Goal: Find specific page/section: Find specific page/section

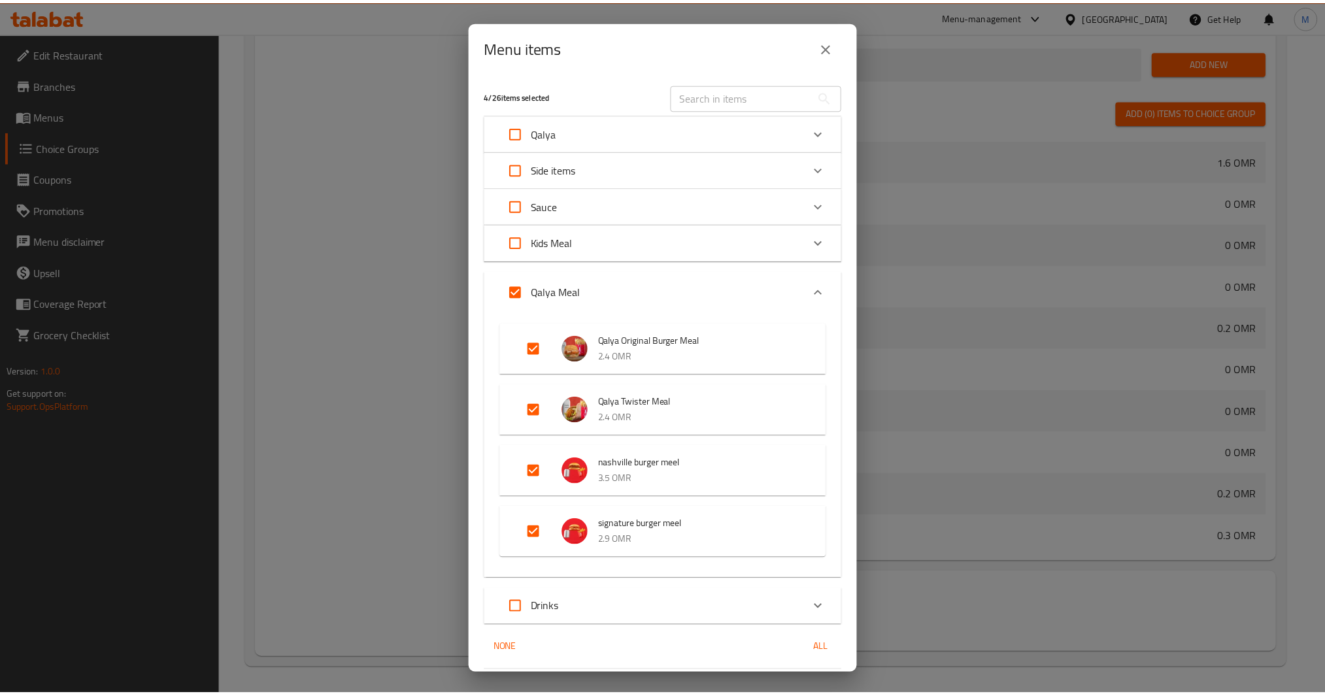
scroll to position [523, 0]
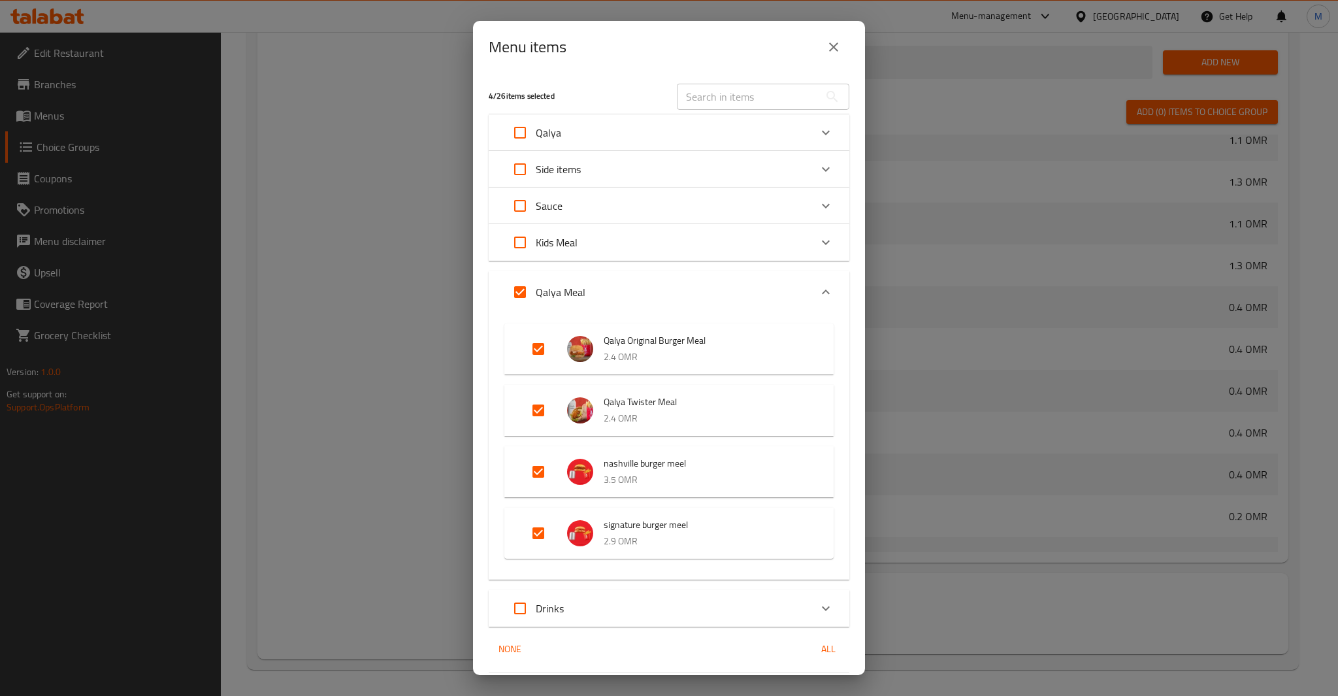
click at [1046, 29] on div "Menu items 4 / 26 items selected ​ Qalya Qalya Burger Original 1.6 OMR Qalya Tw…" at bounding box center [669, 348] width 1338 height 696
click at [825, 48] on button "close" at bounding box center [833, 46] width 31 height 31
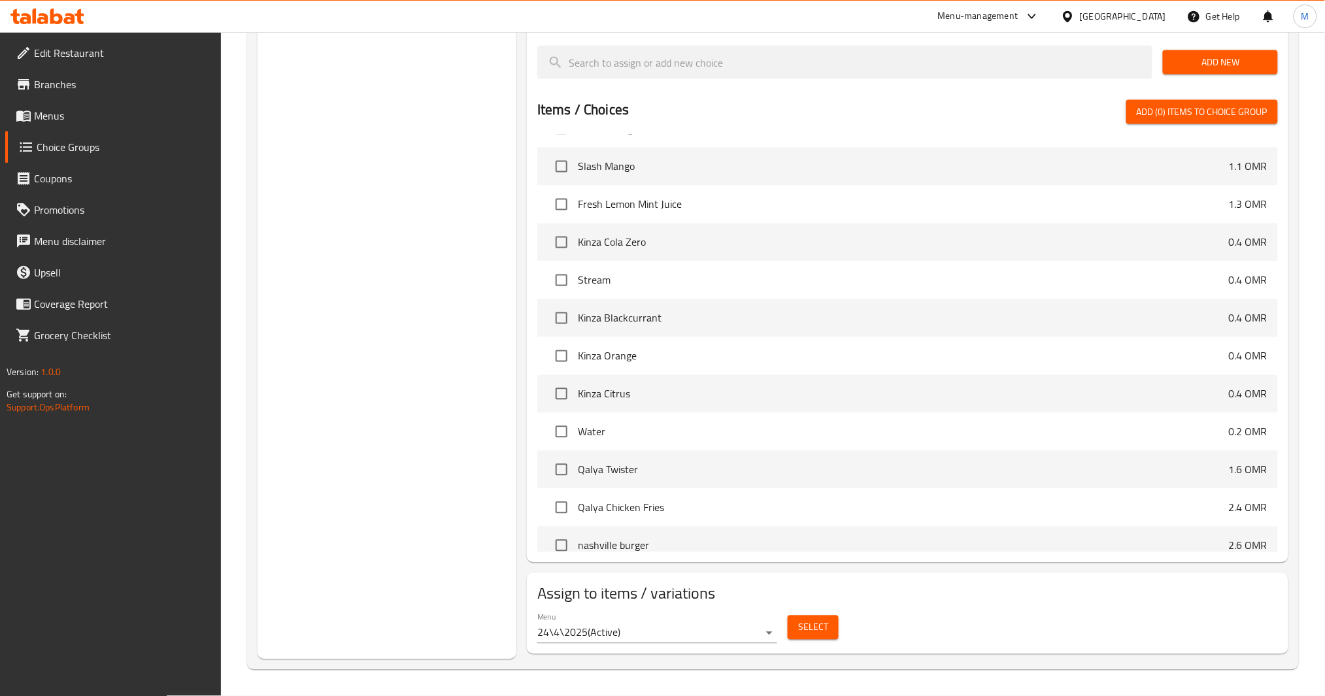
click at [93, 114] on span "Menus" at bounding box center [122, 116] width 177 height 16
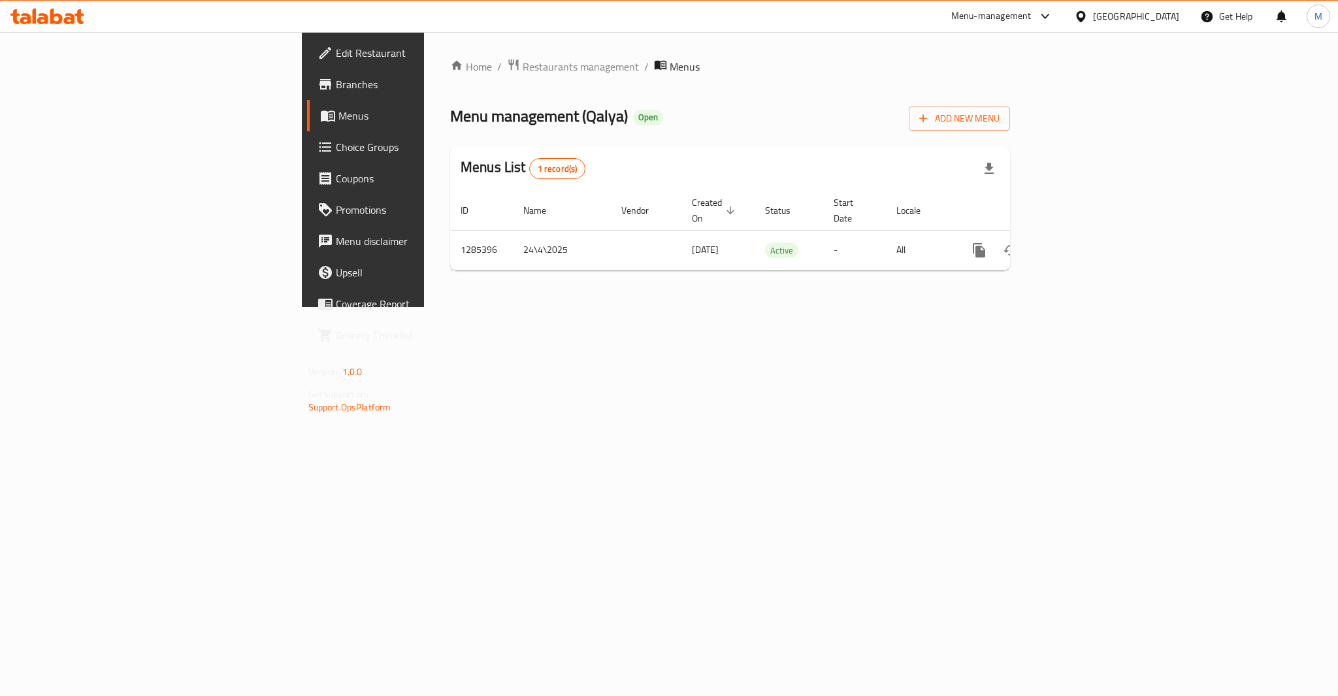
click at [1156, 22] on div "[GEOGRAPHIC_DATA]" at bounding box center [1136, 16] width 86 height 14
click at [1063, 337] on div "[GEOGRAPHIC_DATA]" at bounding box center [1038, 342] width 86 height 14
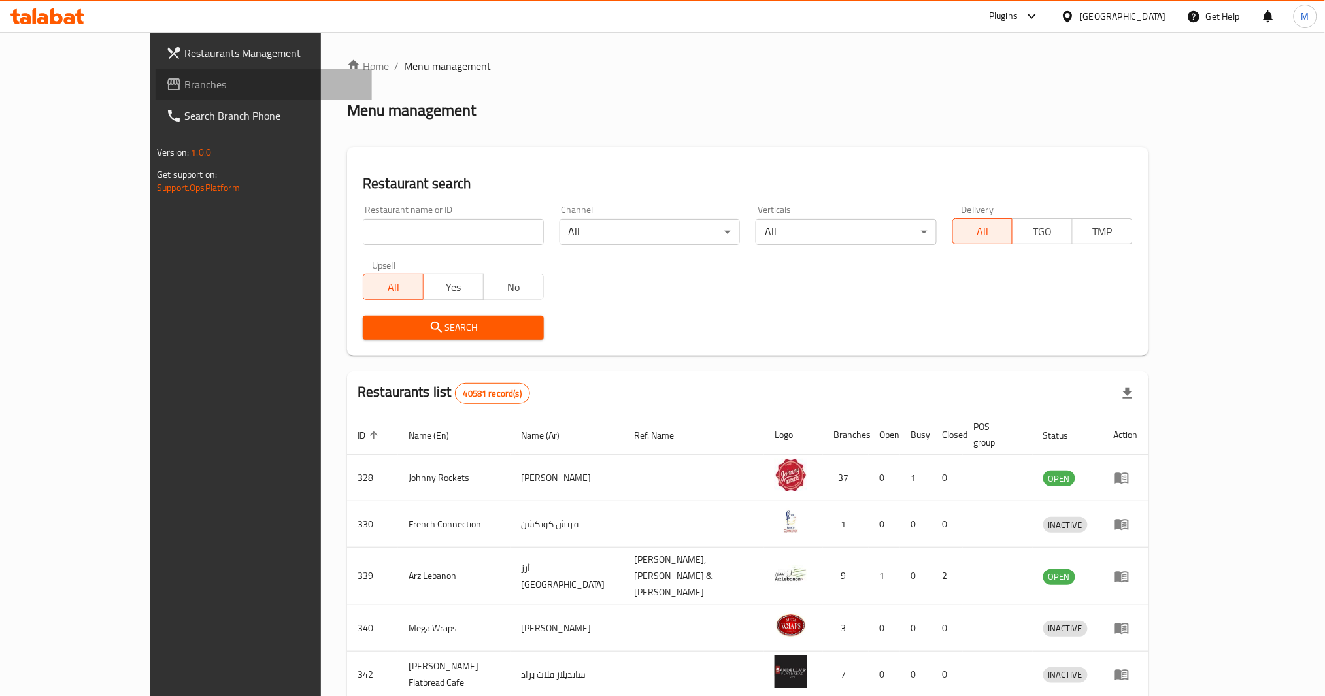
click at [184, 76] on span "Branches" at bounding box center [272, 84] width 177 height 16
